Goal: Transaction & Acquisition: Purchase product/service

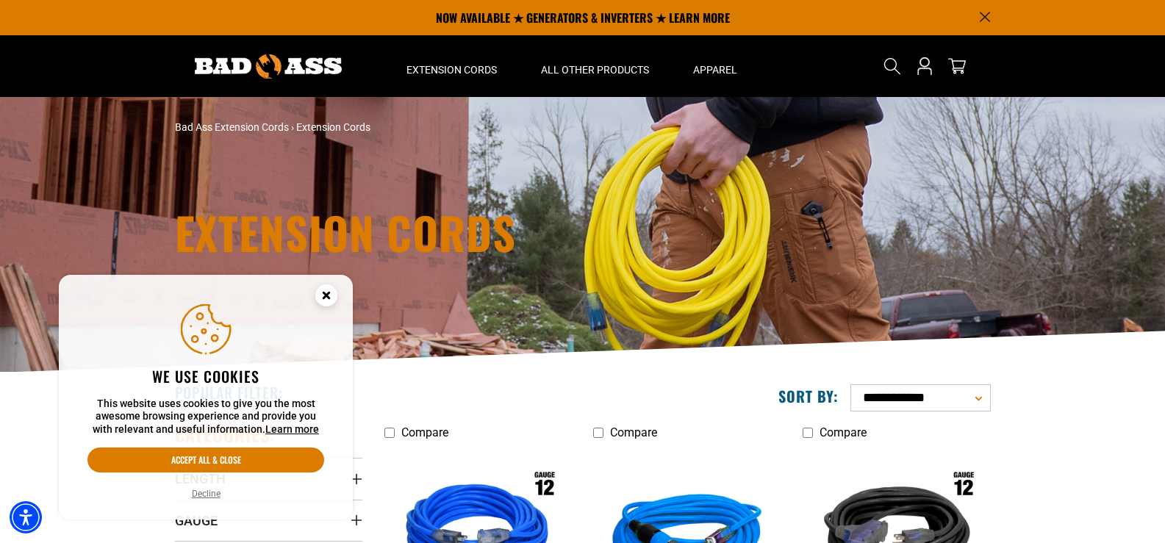
click at [329, 295] on circle "Cookie Consent" at bounding box center [326, 296] width 22 height 22
